Goal: Book appointment/travel/reservation

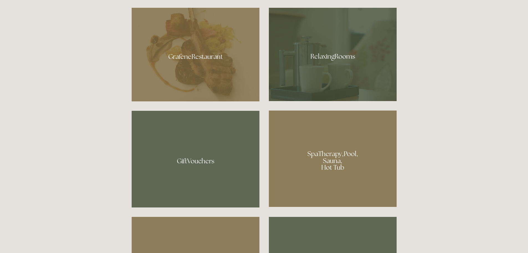
scroll to position [374, 0]
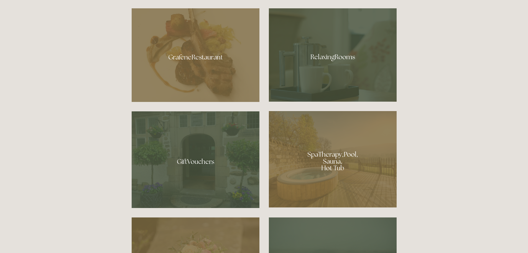
click at [333, 158] on div at bounding box center [333, 159] width 128 height 96
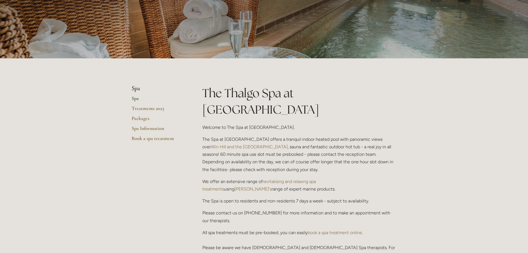
scroll to position [55, 0]
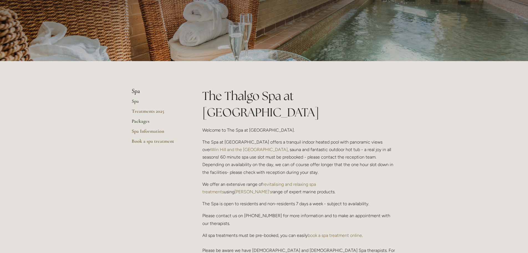
click at [148, 121] on link "Packages" at bounding box center [158, 123] width 53 height 10
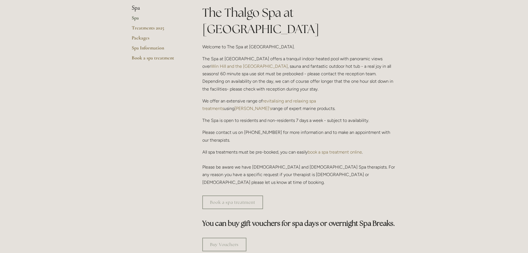
scroll to position [0, 0]
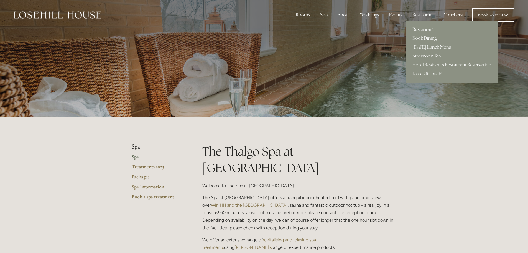
click at [423, 56] on link "Afternoon Tea" at bounding box center [452, 56] width 92 height 9
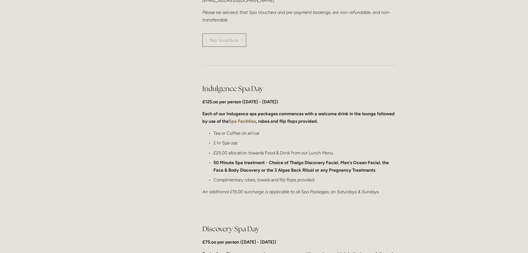
scroll to position [250, 0]
